Goal: Task Accomplishment & Management: Manage account settings

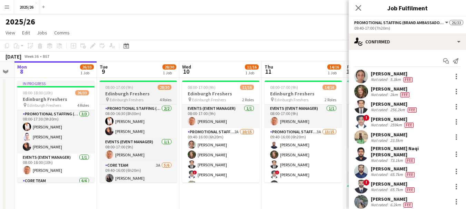
scroll to position [68, 0]
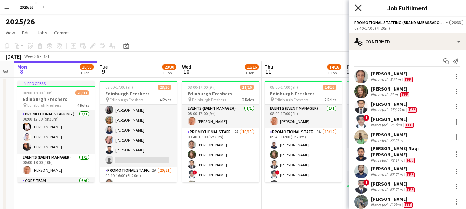
click at [356, 11] on icon at bounding box center [358, 7] width 7 height 7
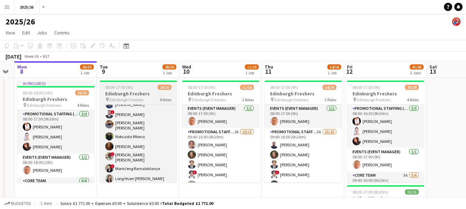
scroll to position [253, 0]
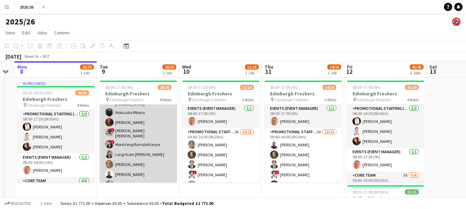
click at [136, 122] on app-card-role "Promotional Staffing (Brand Ambassadors) 2A 20/21 09:40-16:00 (6h20m) [PERSON_N…" at bounding box center [138, 97] width 77 height 230
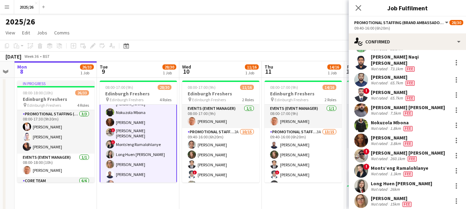
scroll to position [127, 0]
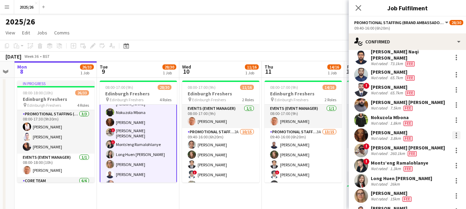
click at [452, 131] on div at bounding box center [456, 135] width 8 height 8
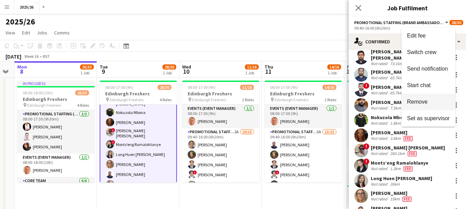
click at [426, 97] on button "Remove" at bounding box center [428, 102] width 54 height 17
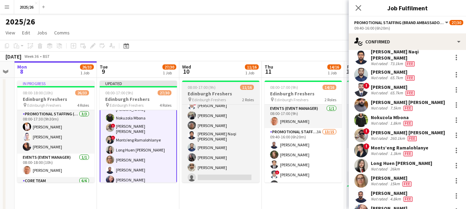
scroll to position [74, 0]
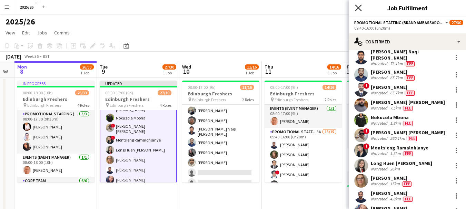
click at [359, 11] on icon "Close pop-in" at bounding box center [358, 7] width 7 height 7
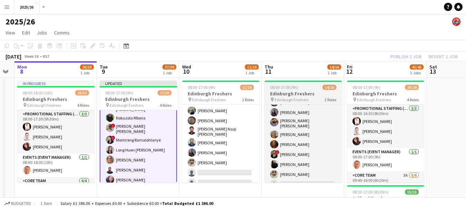
scroll to position [101, 0]
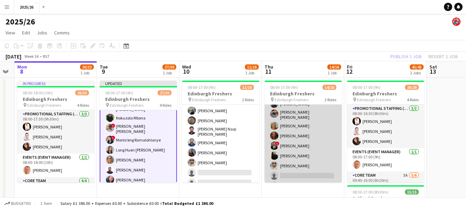
click at [309, 133] on app-card-role "Promotional Staffing (Brand Ambassadors) 3A 13/15 09:40-16:00 (6h20m) [PERSON_N…" at bounding box center [302, 109] width 77 height 165
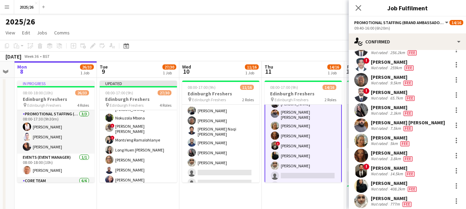
scroll to position [57, 0]
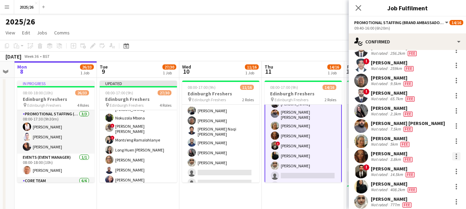
click at [455, 157] on div at bounding box center [455, 156] width 1 height 1
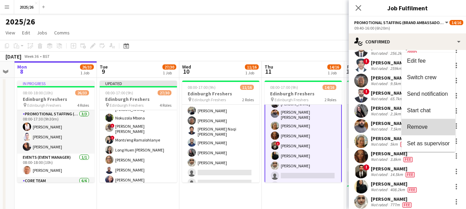
click at [420, 131] on button "Remove" at bounding box center [428, 127] width 54 height 17
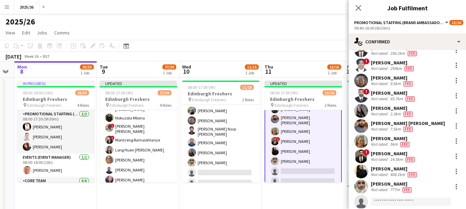
click at [358, 13] on div "Close pop-in" at bounding box center [357, 8] width 19 height 16
click at [357, 9] on icon "Close pop-in" at bounding box center [358, 7] width 7 height 7
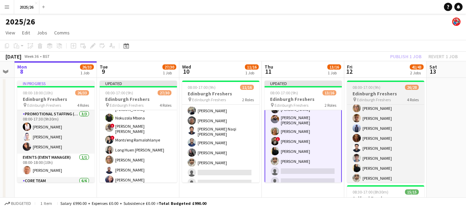
scroll to position [245, 0]
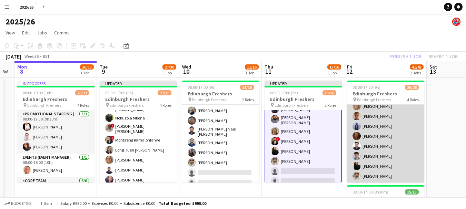
click at [380, 135] on app-card-role "Promotional Staffing (Brand Ambassadors) 1A 17/18 09:40-16:00 (6h20m) [PERSON_N…" at bounding box center [385, 96] width 77 height 193
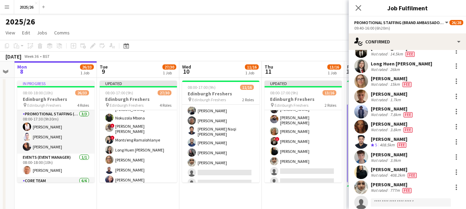
scroll to position [134, 0]
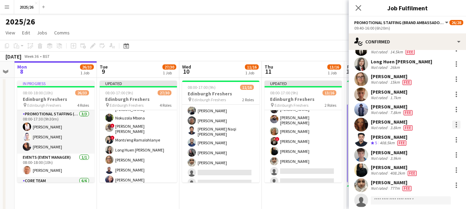
click at [452, 126] on div at bounding box center [456, 125] width 8 height 8
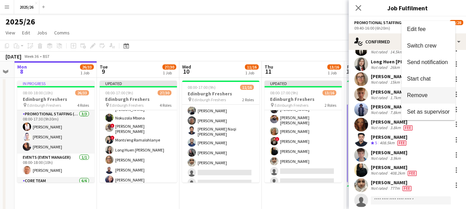
click at [431, 97] on span "Remove" at bounding box center [428, 95] width 43 height 6
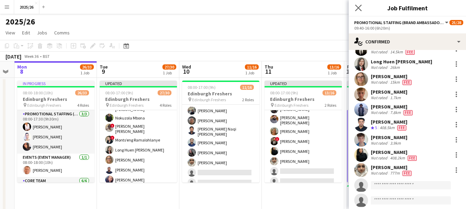
click at [358, 4] on app-icon "Close pop-in" at bounding box center [358, 8] width 10 height 10
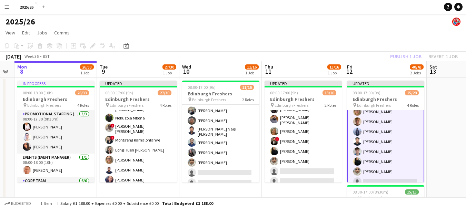
click at [401, 55] on div "Publish 1 job Revert 1 job" at bounding box center [423, 56] width 84 height 9
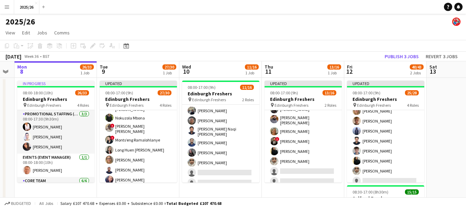
scroll to position [245, 0]
click at [401, 56] on button "Publish 3 jobs" at bounding box center [401, 56] width 40 height 9
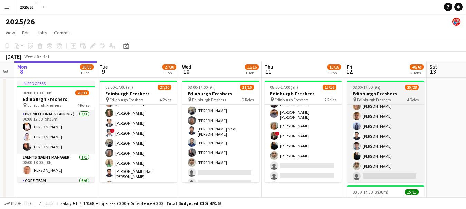
scroll to position [231, 0]
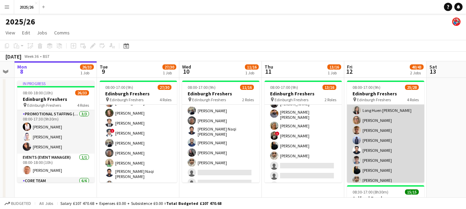
click at [379, 136] on app-card-role "Promotional Staffing (Brand Ambassadors) 1A 16/18 09:40-16:00 (6h20m) [PERSON_N…" at bounding box center [385, 110] width 77 height 193
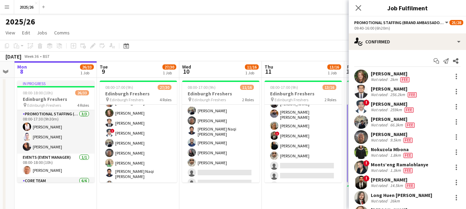
scroll to position [139, 0]
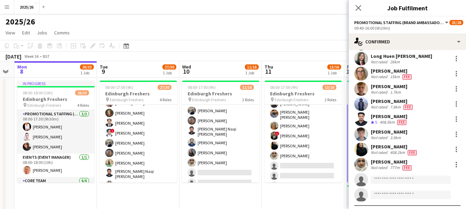
click at [400, 92] on div "1.7km" at bounding box center [394, 92] width 13 height 5
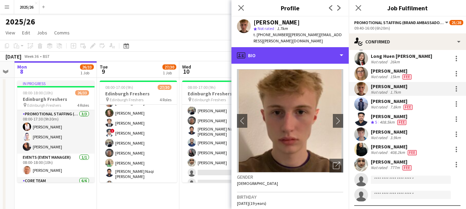
click at [317, 58] on div "profile Bio" at bounding box center [289, 55] width 117 height 17
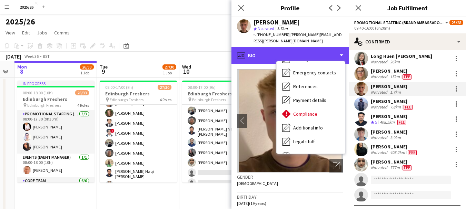
scroll to position [79, 0]
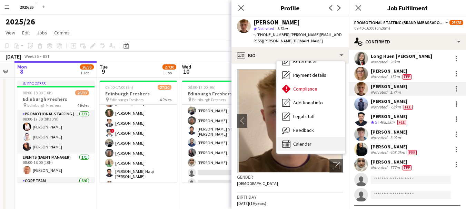
click at [315, 145] on div "Calendar Calendar" at bounding box center [310, 144] width 68 height 14
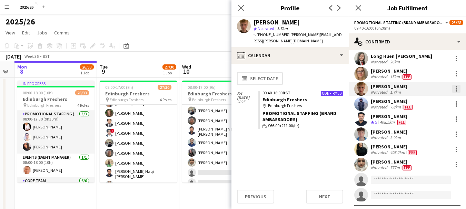
click at [452, 91] on div at bounding box center [456, 89] width 8 height 8
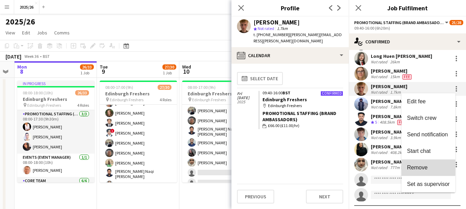
click at [419, 164] on button "Remove" at bounding box center [428, 168] width 54 height 17
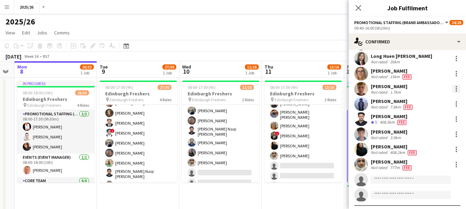
click at [454, 87] on div at bounding box center [456, 89] width 8 height 8
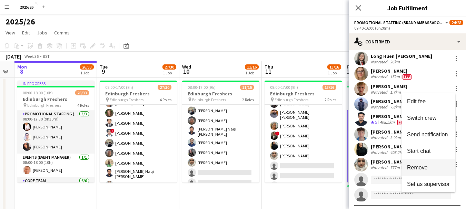
click at [430, 167] on span "Remove" at bounding box center [428, 168] width 43 height 6
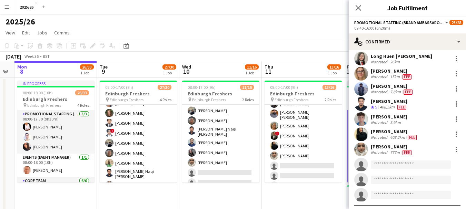
click at [351, 3] on div "Close pop-in" at bounding box center [357, 8] width 19 height 16
click at [355, 5] on icon at bounding box center [358, 7] width 7 height 7
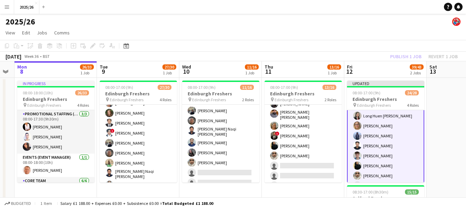
click at [410, 57] on div "Publish 1 job Revert 1 job" at bounding box center [423, 56] width 84 height 9
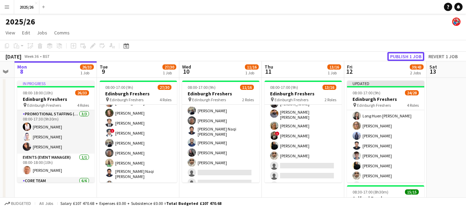
click at [410, 57] on button "Publish 1 job" at bounding box center [405, 56] width 37 height 9
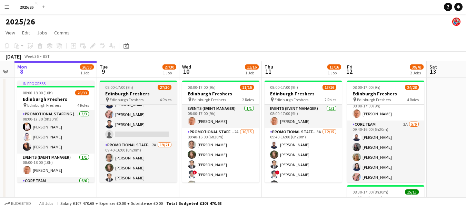
scroll to position [39, 0]
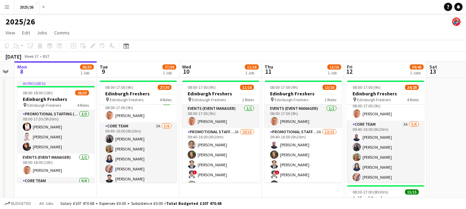
drag, startPoint x: 408, startPoint y: 146, endPoint x: 325, endPoint y: 120, distance: 87.4
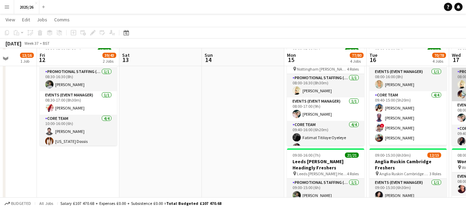
scroll to position [142, 0]
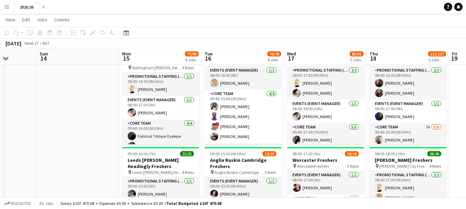
drag, startPoint x: 383, startPoint y: 114, endPoint x: 299, endPoint y: 116, distance: 83.4
click at [300, 118] on app-calendar-viewport "Wed 10 11/16 1 Job Thu 11 13/16 1 Job Fri 12 39/43 2 Jobs Sat 13 Sun 14 Mon 15 …" at bounding box center [233, 195] width 466 height 620
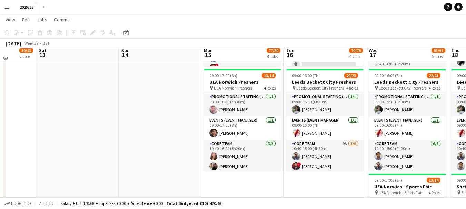
scroll to position [319, 0]
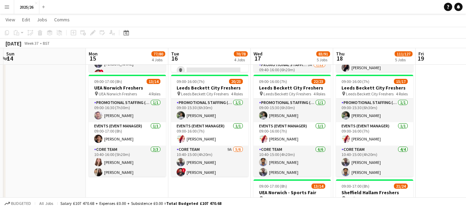
drag, startPoint x: 348, startPoint y: 108, endPoint x: 276, endPoint y: 115, distance: 72.7
click at [276, 115] on app-calendar-viewport "Thu 11 13/16 1 Job Fri 12 39/43 2 Jobs Sat 13 Sun 14 Mon 15 77/80 4 Jobs Tue 16…" at bounding box center [233, 17] width 466 height 620
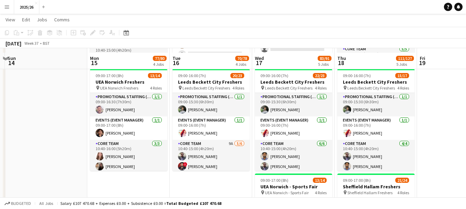
scroll to position [323, 0]
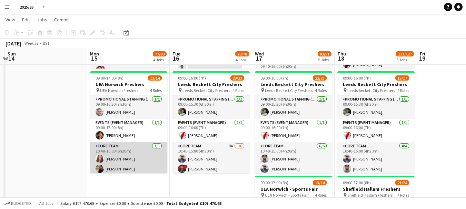
click at [132, 152] on app-card-role "Core Team [DATE] 10:40-16:00 (5h20m) [PERSON_NAME] [PERSON_NAME] [PERSON_NAME]" at bounding box center [128, 163] width 77 height 43
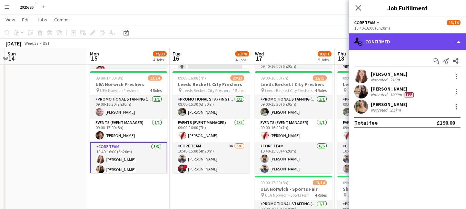
click at [412, 46] on div "single-neutral-actions-check-2 Confirmed" at bounding box center [406, 41] width 117 height 17
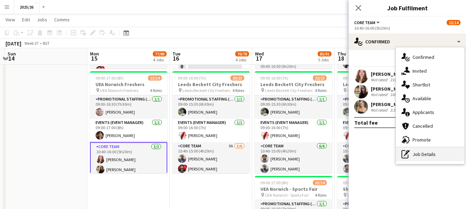
click at [424, 158] on div "pen-write Job Details" at bounding box center [430, 154] width 68 height 14
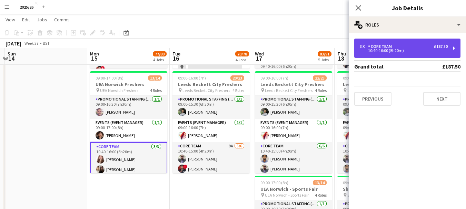
click at [379, 48] on div "Core Team" at bounding box center [381, 46] width 27 height 5
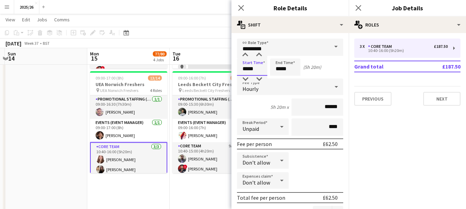
click at [247, 69] on input "*****" at bounding box center [252, 67] width 30 height 17
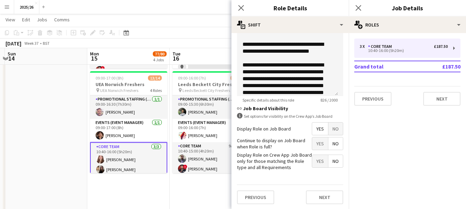
scroll to position [258, 0]
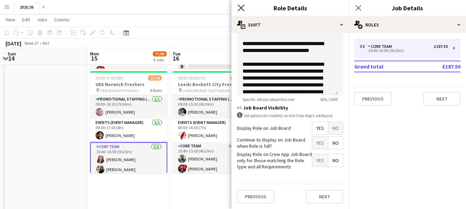
type input "*****"
click at [239, 9] on icon "Close pop-in" at bounding box center [240, 7] width 7 height 7
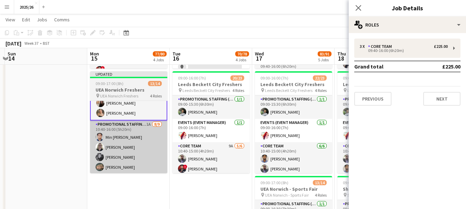
click at [146, 139] on app-card-role "Promotional Staffing (Brand Ambassadors) 1A [DATE] 10:40-16:00 (5h20m) Min [PER…" at bounding box center [128, 172] width 77 height 103
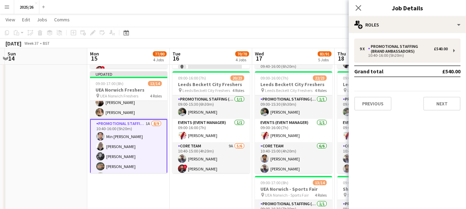
scroll to position [71, 0]
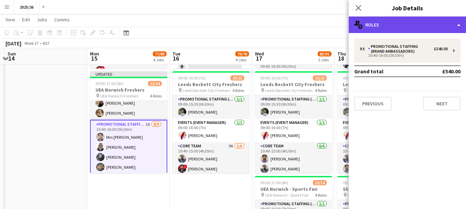
click at [408, 30] on div "multiple-users-add Roles" at bounding box center [406, 25] width 117 height 17
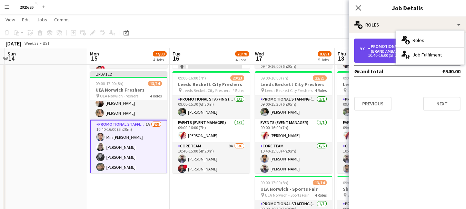
click at [377, 60] on div "9 x Promotional Staffing (Brand Ambassadors) £540.00 10:40-16:00 (5h20m)" at bounding box center [407, 51] width 106 height 24
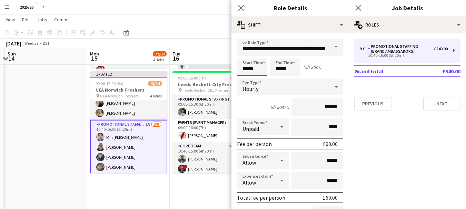
click at [247, 70] on input "*****" at bounding box center [252, 67] width 30 height 17
click at [253, 69] on input "*****" at bounding box center [252, 67] width 30 height 17
type input "*****"
click at [41, 151] on app-date-cell at bounding box center [46, 23] width 82 height 538
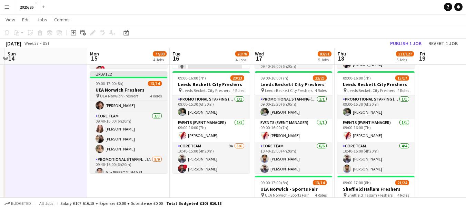
scroll to position [0, 0]
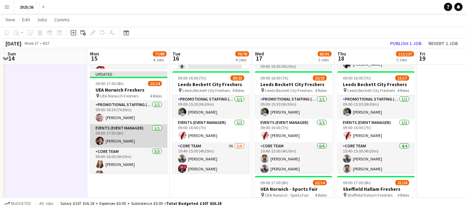
click at [119, 140] on app-card-role "Events (Event Manager) [DATE] 09:00-17:00 (8h) [PERSON_NAME]" at bounding box center [128, 135] width 77 height 23
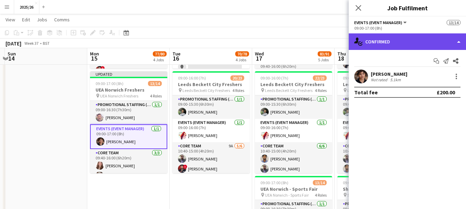
click at [379, 44] on div "single-neutral-actions-check-2 Confirmed" at bounding box center [406, 41] width 117 height 17
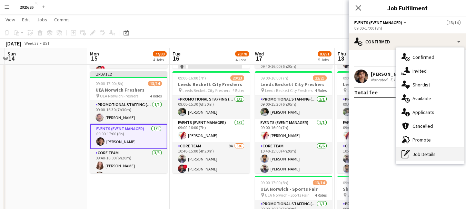
click at [425, 152] on div "pen-write Job Details" at bounding box center [430, 154] width 68 height 14
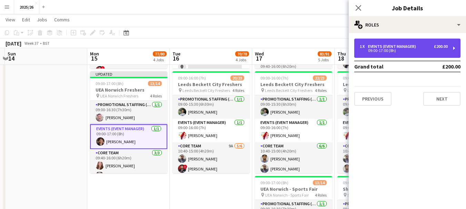
click at [380, 45] on div "Events (Event Manager)" at bounding box center [393, 46] width 51 height 5
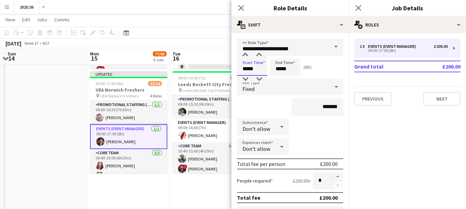
click at [246, 69] on input "*****" at bounding box center [252, 67] width 30 height 17
type input "*****"
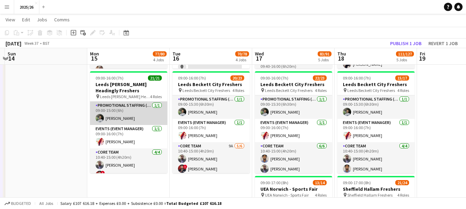
scroll to position [0, 242]
click at [161, 117] on app-card-role "Promotional Staffing (Team Leader) [DATE] 09:00-15:00 (6h) [PERSON_NAME]" at bounding box center [128, 113] width 77 height 23
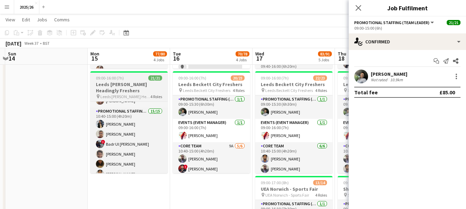
scroll to position [94, 0]
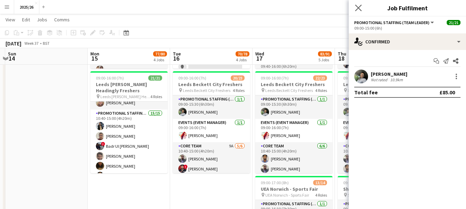
click at [355, 7] on app-icon "Close pop-in" at bounding box center [358, 8] width 10 height 10
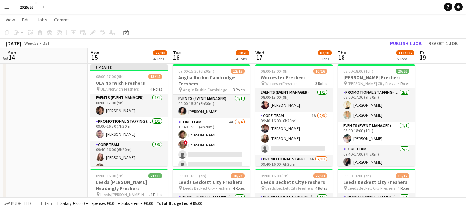
scroll to position [224, 0]
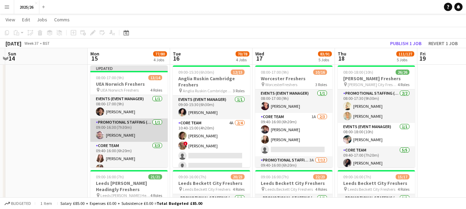
click at [128, 133] on app-card-role "Promotional Staffing (Team Leader) [DATE] 09:00-16:30 (7h30m) [PERSON_NAME]" at bounding box center [128, 130] width 77 height 23
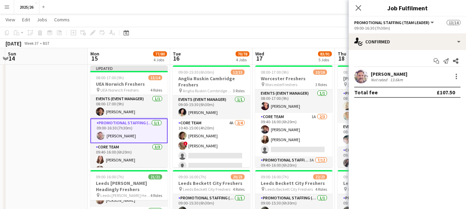
scroll to position [92, 0]
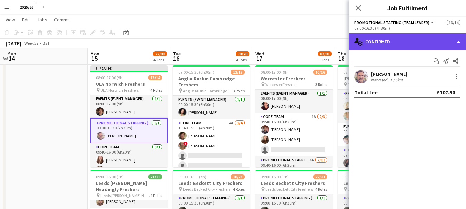
click at [365, 45] on div "single-neutral-actions-check-2 Confirmed" at bounding box center [406, 41] width 117 height 17
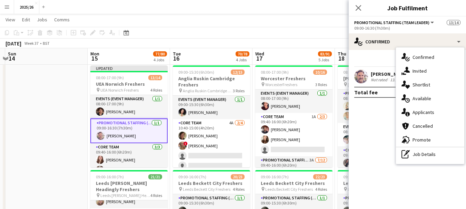
click at [421, 150] on div "pen-write Job Details" at bounding box center [430, 154] width 68 height 14
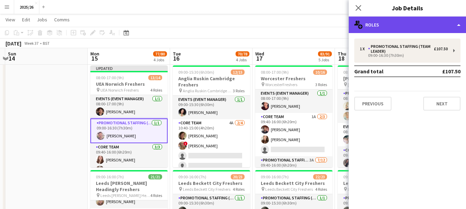
click at [388, 27] on div "multiple-users-add Roles" at bounding box center [406, 25] width 117 height 17
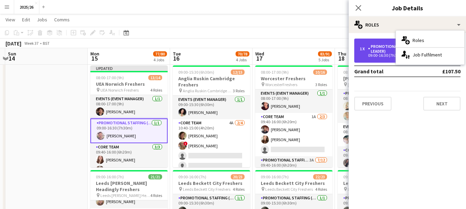
click at [373, 48] on div "Promotional Staffing (Team Leader)" at bounding box center [401, 49] width 66 height 10
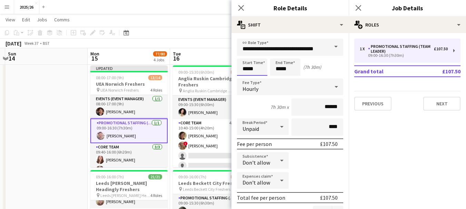
click at [247, 70] on input "*****" at bounding box center [252, 67] width 30 height 17
type input "*****"
click at [240, 6] on icon "Close pop-in" at bounding box center [240, 7] width 7 height 7
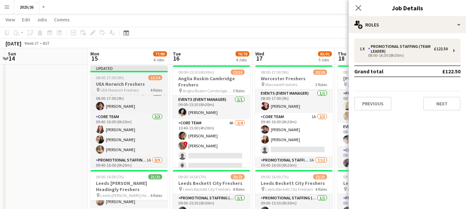
scroll to position [67, 0]
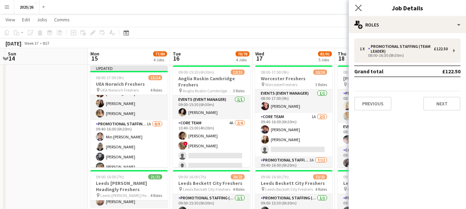
click at [357, 4] on app-icon "Close pop-in" at bounding box center [358, 8] width 10 height 10
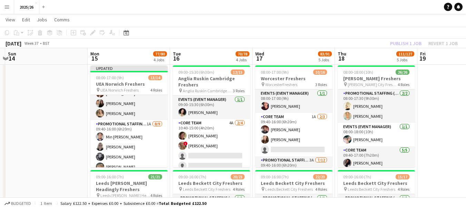
click at [397, 46] on div "Publish 1 job Revert 1 job" at bounding box center [423, 43] width 84 height 9
click at [397, 46] on button "Publish 1 job" at bounding box center [405, 43] width 37 height 9
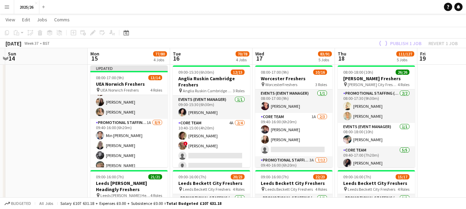
scroll to position [65, 0]
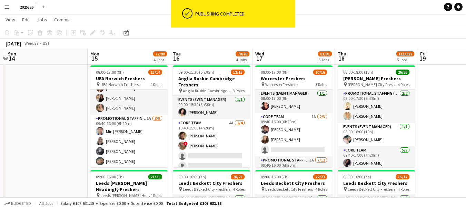
click at [397, 46] on div "[DATE] Week 37 • BST" at bounding box center [233, 44] width 466 height 10
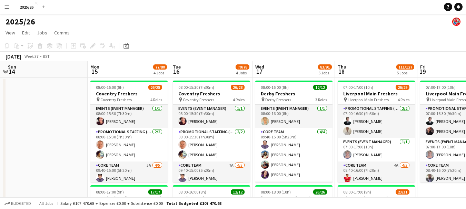
scroll to position [0, 0]
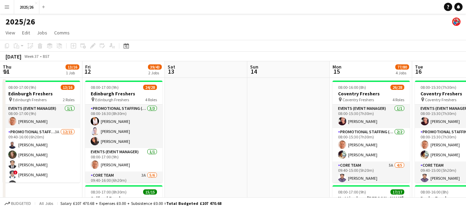
drag, startPoint x: 310, startPoint y: 113, endPoint x: 346, endPoint y: 111, distance: 35.9
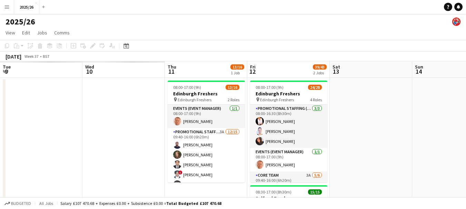
scroll to position [0, 149]
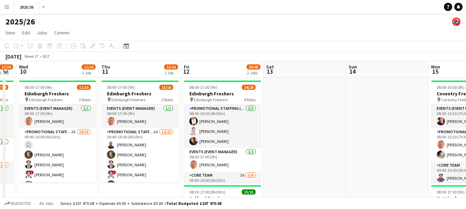
drag, startPoint x: 211, startPoint y: 95, endPoint x: 383, endPoint y: 110, distance: 171.9
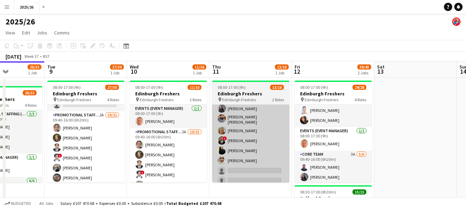
scroll to position [95, 0]
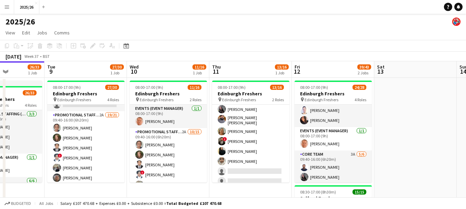
drag, startPoint x: 349, startPoint y: 136, endPoint x: 96, endPoint y: 141, distance: 253.0
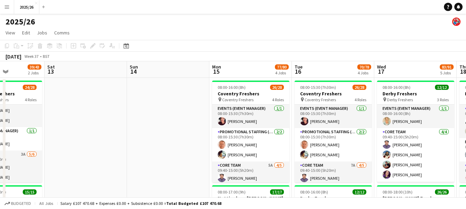
scroll to position [0, 276]
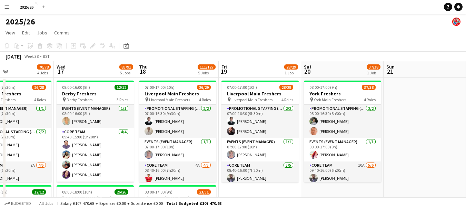
drag, startPoint x: 240, startPoint y: 118, endPoint x: 64, endPoint y: 118, distance: 175.7
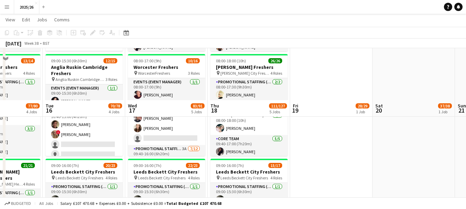
scroll to position [341, 0]
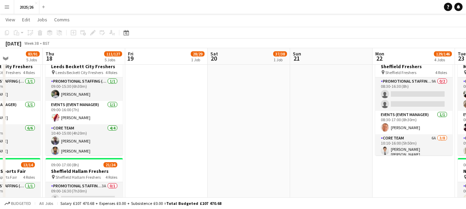
drag, startPoint x: 286, startPoint y: 154, endPoint x: 327, endPoint y: 110, distance: 60.7
click at [112, 151] on app-calendar-viewport "Mon 15 77/80 4 Jobs Tue 16 70/78 4 Jobs Wed 17 83/91 5 Jobs Thu 18 111/127 5 Jo…" at bounding box center [233, 48] width 466 height 724
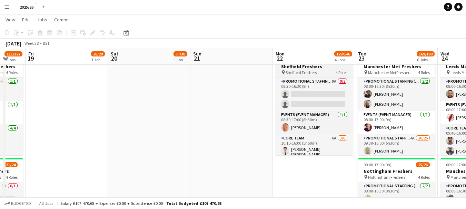
scroll to position [68, 0]
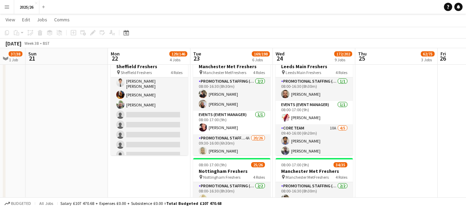
drag, startPoint x: 36, startPoint y: 108, endPoint x: 395, endPoint y: 112, distance: 358.8
click at [9, 109] on app-calendar-viewport "Thu 18 111/127 5 Jobs Fri 19 28/29 1 Job Sat 20 37/38 1 Job Sun 21 Mon 22 129/1…" at bounding box center [233, 195] width 466 height 1018
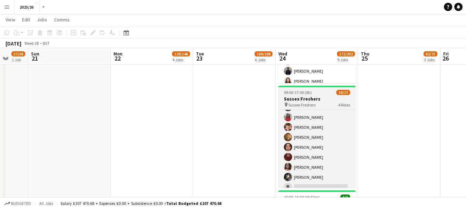
scroll to position [203, 0]
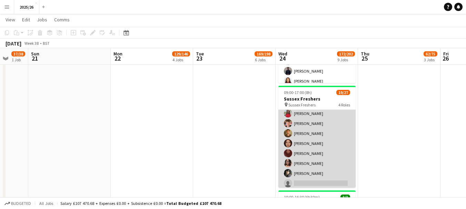
click at [312, 163] on app-card-role "Promotional Staffing (Brand Ambassadors) 1A 13/18 10:40-16:00 (5h20m) [PERSON_N…" at bounding box center [316, 133] width 77 height 193
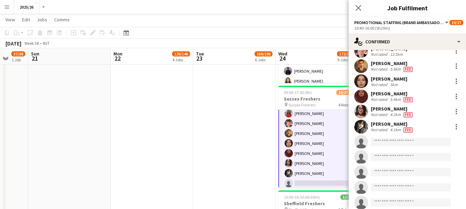
scroll to position [139, 0]
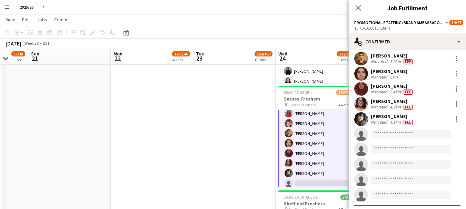
click at [380, 99] on div "[PERSON_NAME]" at bounding box center [391, 101] width 43 height 6
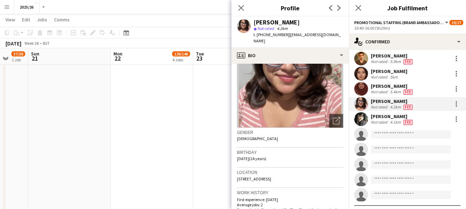
scroll to position [46, 0]
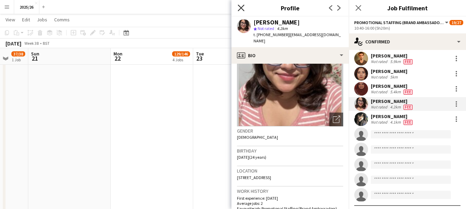
click at [239, 7] on icon "Close pop-in" at bounding box center [240, 7] width 7 height 7
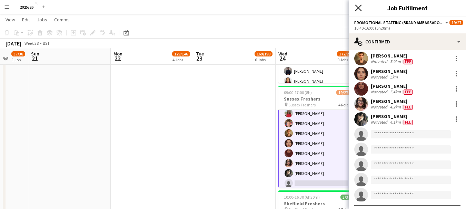
click at [357, 6] on icon "Close pop-in" at bounding box center [358, 7] width 7 height 7
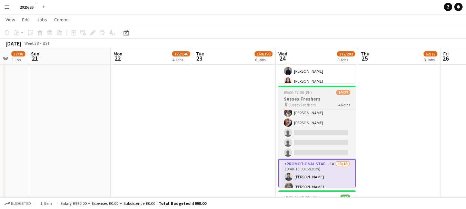
scroll to position [33, 0]
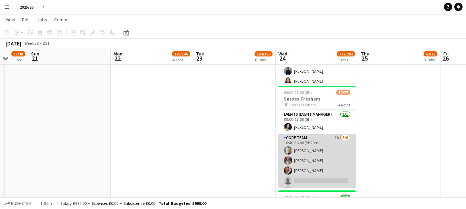
click at [331, 154] on app-card-role "Core Team 1A [DATE] 10:40-16:00 (5h20m) [PERSON_NAME] [PERSON_NAME] [PERSON_NAM…" at bounding box center [316, 170] width 77 height 73
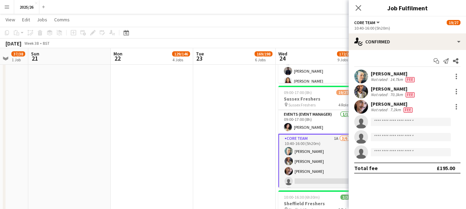
click at [382, 95] on div "Not rated" at bounding box center [379, 95] width 18 height 6
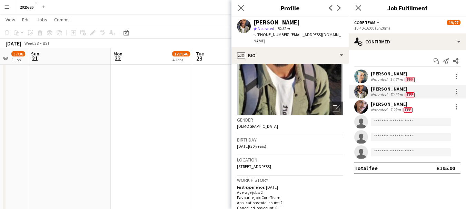
scroll to position [54, 0]
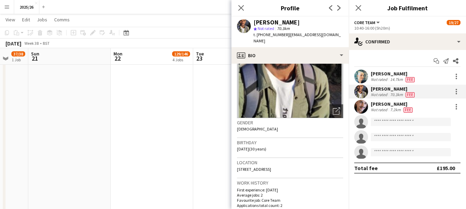
click at [386, 105] on div "[PERSON_NAME]" at bounding box center [391, 104] width 43 height 6
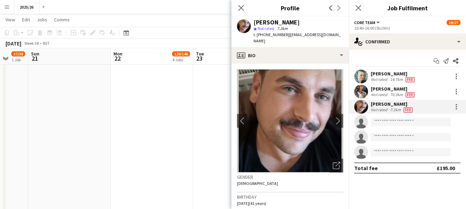
click at [343, 106] on app-crew-profile-bio "chevron-left chevron-right Open photos pop-in Gender [DEMOGRAPHIC_DATA] Birthda…" at bounding box center [289, 136] width 117 height 145
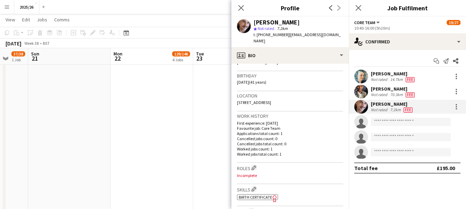
scroll to position [133, 0]
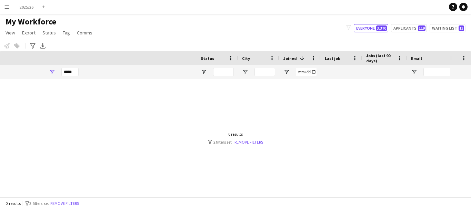
scroll to position [0, 297]
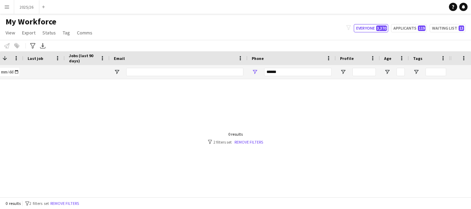
type input "*****"
drag, startPoint x: 282, startPoint y: 71, endPoint x: 163, endPoint y: 63, distance: 119.2
click at [163, 63] on div "Workforce Details Status City Joined 1" at bounding box center [76, 65] width 747 height 28
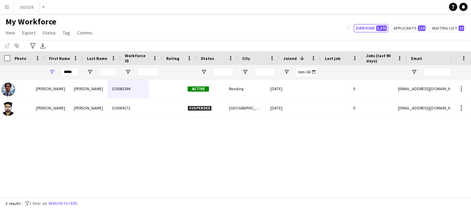
scroll to position [0, 0]
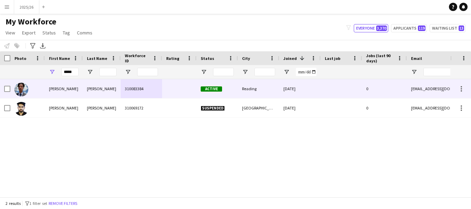
click at [121, 87] on div "310083384" at bounding box center [141, 88] width 41 height 19
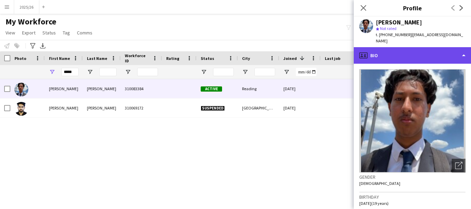
click at [420, 50] on div "profile Bio" at bounding box center [412, 55] width 117 height 17
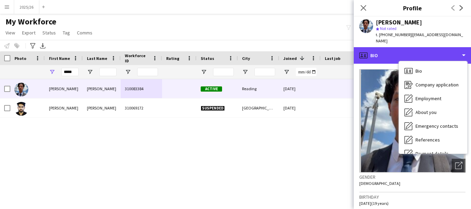
scroll to position [79, 0]
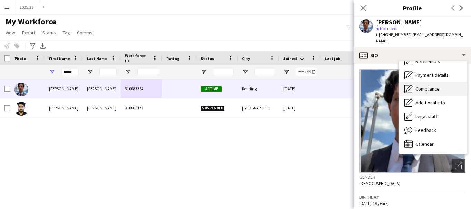
click at [423, 82] on div "Compliance Compliance" at bounding box center [433, 89] width 68 height 14
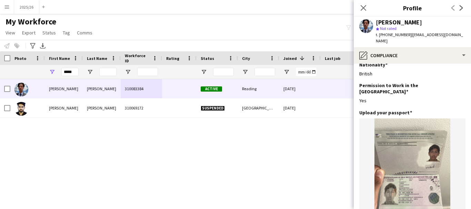
scroll to position [9, 0]
